Goal: Task Accomplishment & Management: Complete application form

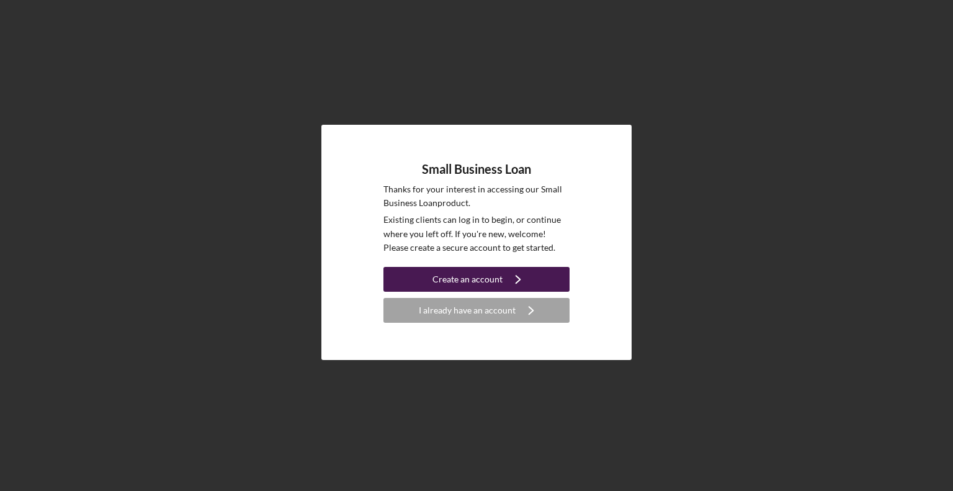
click at [514, 280] on icon "Icon/Navigate" at bounding box center [517, 279] width 31 height 31
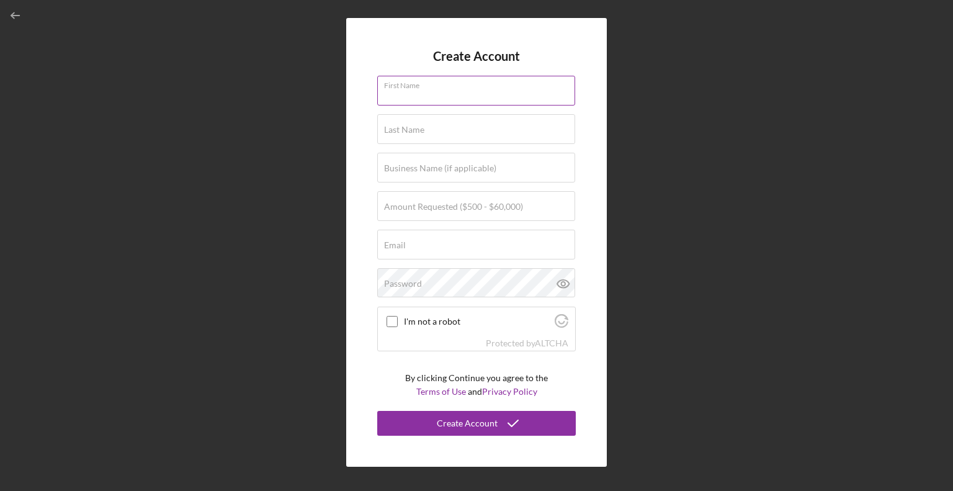
click at [494, 87] on div "First Name" at bounding box center [476, 91] width 198 height 31
click at [454, 92] on input "First Name" at bounding box center [476, 91] width 198 height 30
click at [473, 82] on div "First Name" at bounding box center [476, 91] width 198 height 31
click at [410, 92] on label "First Name" at bounding box center [405, 91] width 43 height 10
click at [410, 92] on input "First Name" at bounding box center [476, 91] width 198 height 30
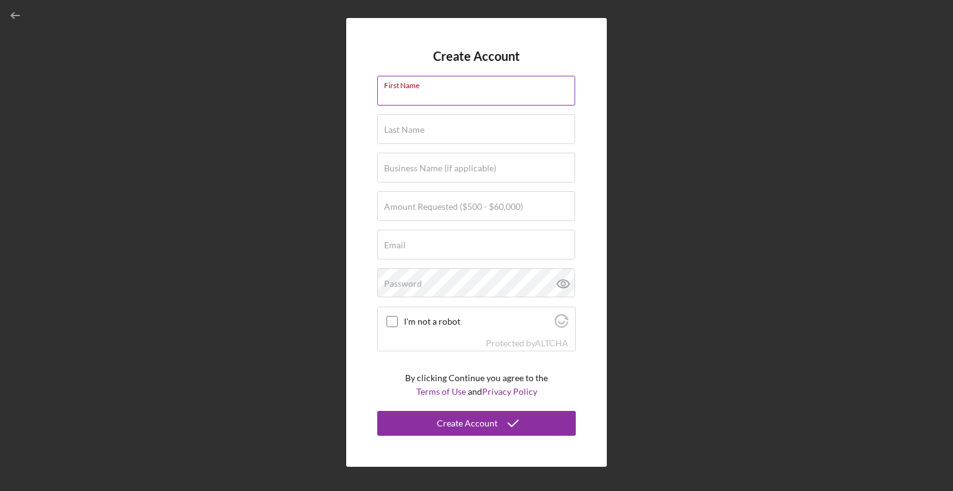
click at [418, 91] on input "First Name" at bounding box center [476, 91] width 198 height 30
click at [439, 206] on label "Amount Requested ($500 - $60,000)" at bounding box center [453, 207] width 139 height 10
click at [439, 206] on input "Amount Requested ($500 - $60,000)" at bounding box center [476, 206] width 198 height 30
click at [438, 91] on input "First Name" at bounding box center [476, 91] width 198 height 30
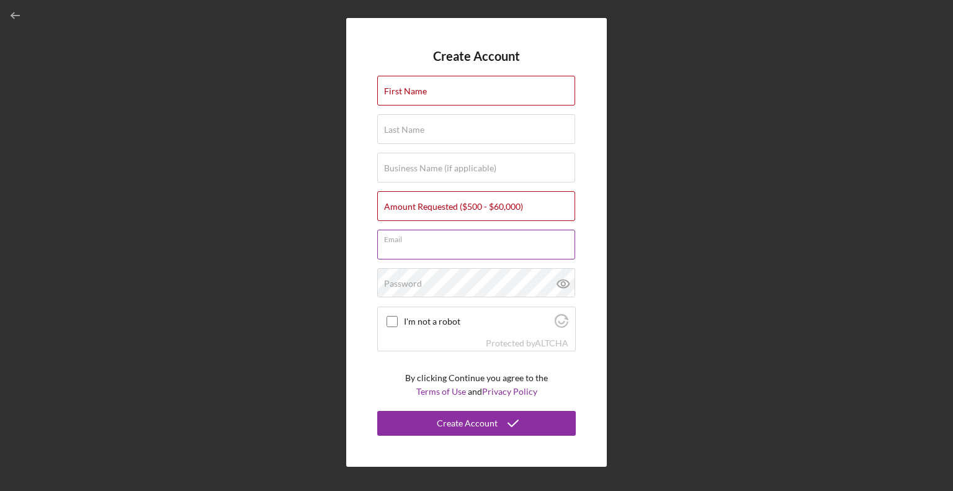
click at [432, 243] on div "Email" at bounding box center [476, 244] width 198 height 31
click at [410, 91] on label "First Name" at bounding box center [405, 91] width 43 height 10
click at [410, 91] on input "First Name" at bounding box center [476, 91] width 198 height 30
click at [404, 138] on input "Last Name" at bounding box center [476, 129] width 198 height 30
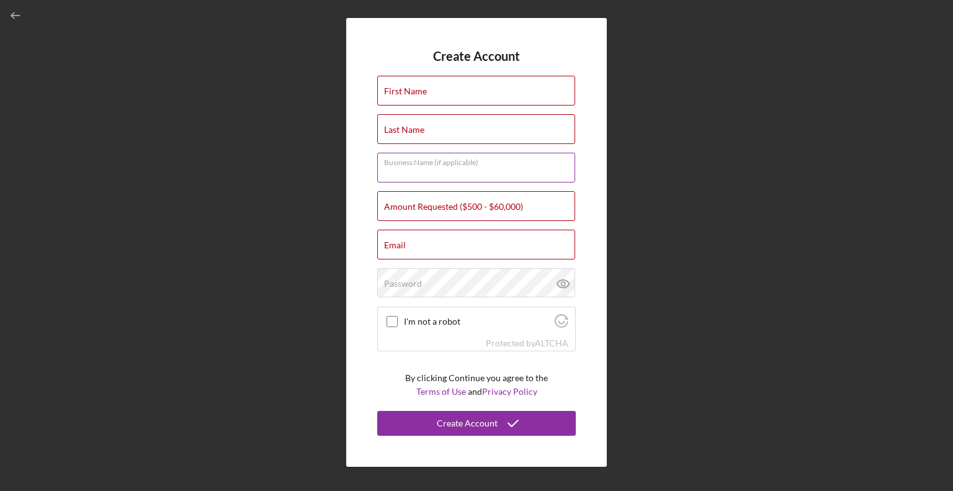
click at [404, 156] on div "Business Name (if applicable)" at bounding box center [476, 168] width 198 height 31
click at [423, 192] on div "Amount Requested ($500 - $60,000)" at bounding box center [476, 206] width 198 height 31
click at [428, 236] on div "Email" at bounding box center [476, 244] width 198 height 31
